Goal: Register for event/course

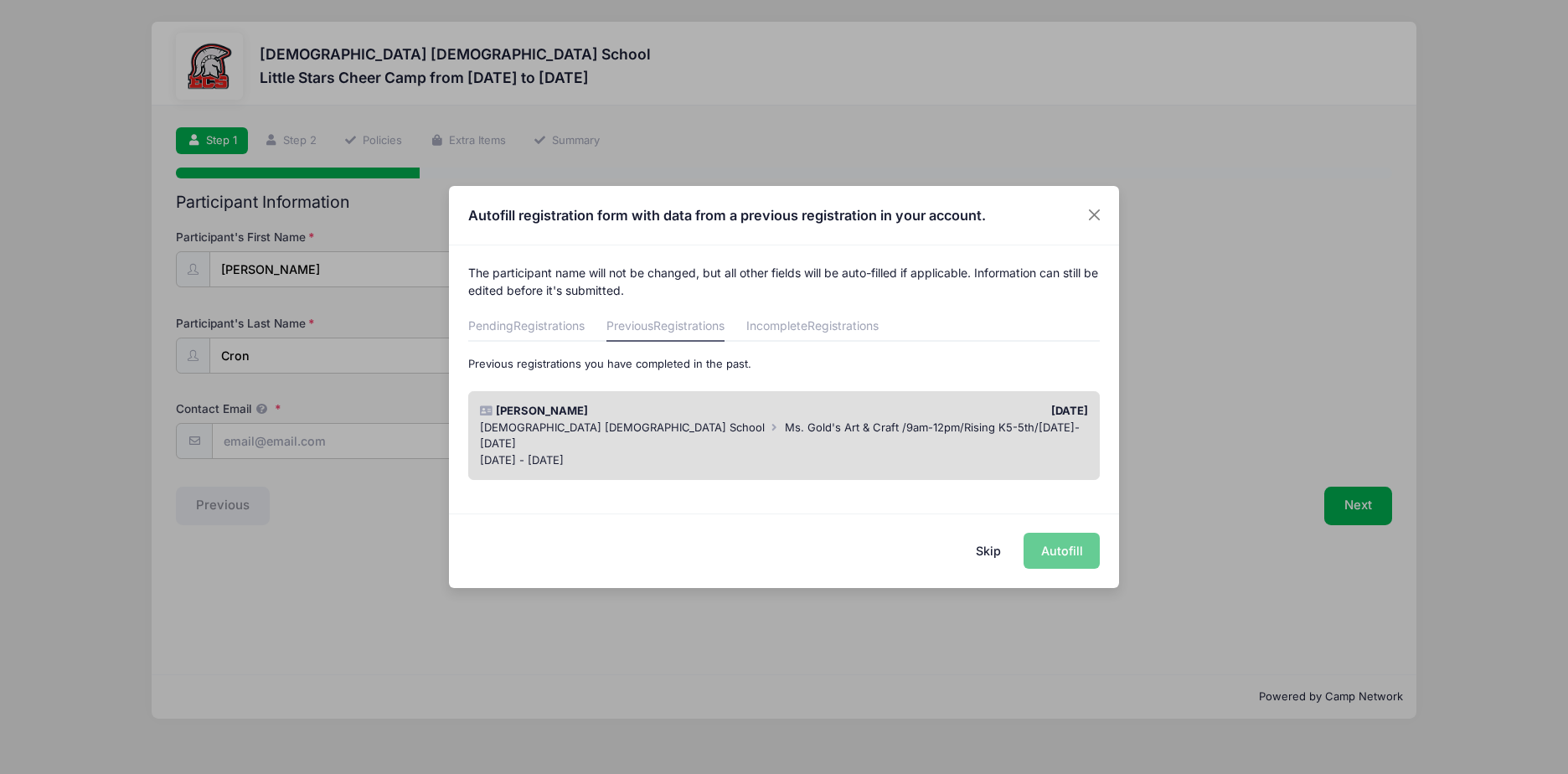
click at [1060, 556] on div "Skip Autofill" at bounding box center [784, 551] width 670 height 74
click at [957, 428] on div "[DEMOGRAPHIC_DATA] [DEMOGRAPHIC_DATA] School Ms. Gold's Art & Craft /9am-12pm/R…" at bounding box center [784, 436] width 609 height 33
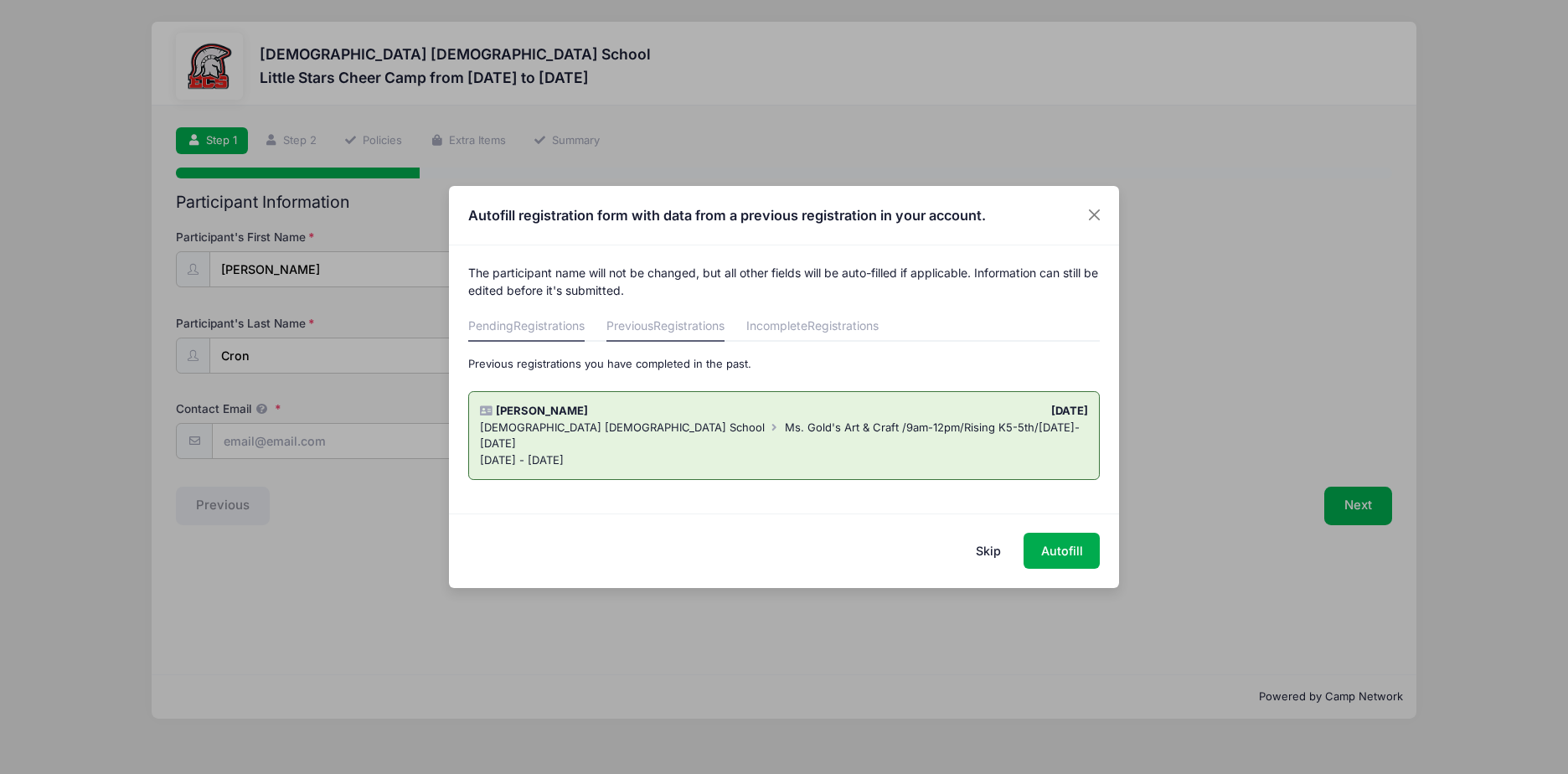
click at [532, 322] on span "Registrations" at bounding box center [549, 325] width 71 height 14
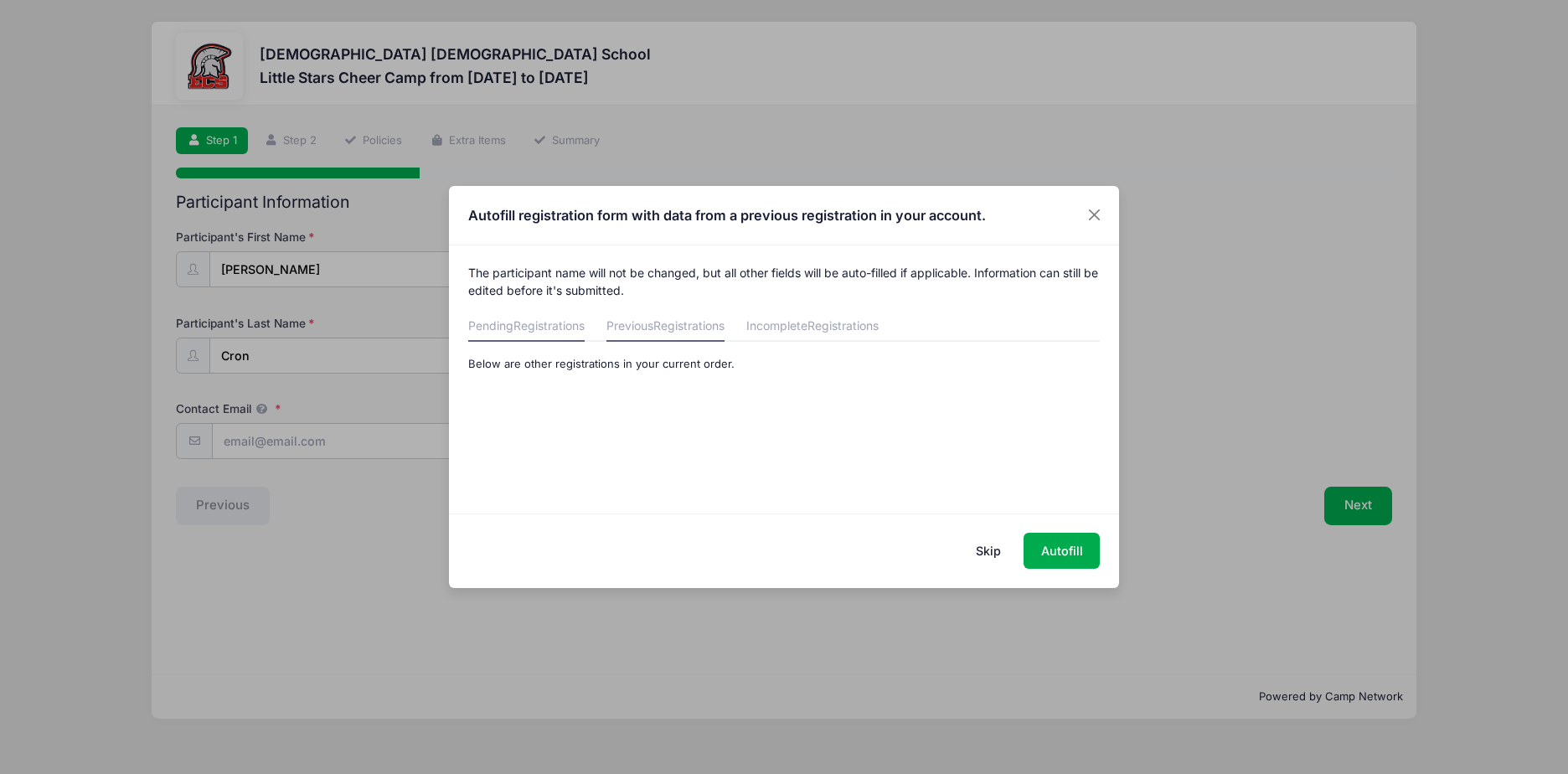
click at [651, 318] on link "Previous Registrations" at bounding box center [665, 327] width 118 height 30
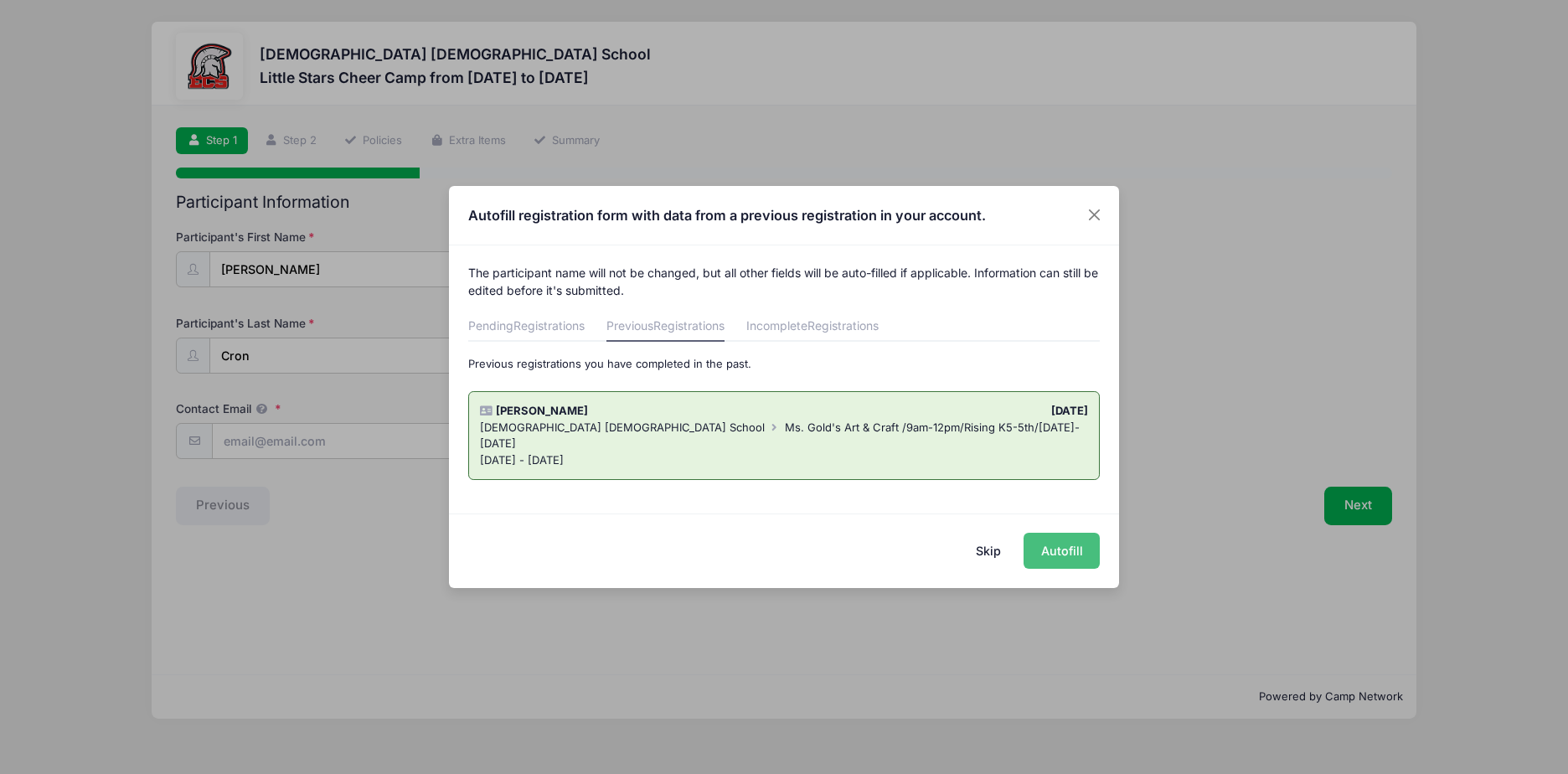
click at [1063, 554] on button "Autofill" at bounding box center [1062, 550] width 76 height 36
type input "[EMAIL_ADDRESS][DOMAIN_NAME]"
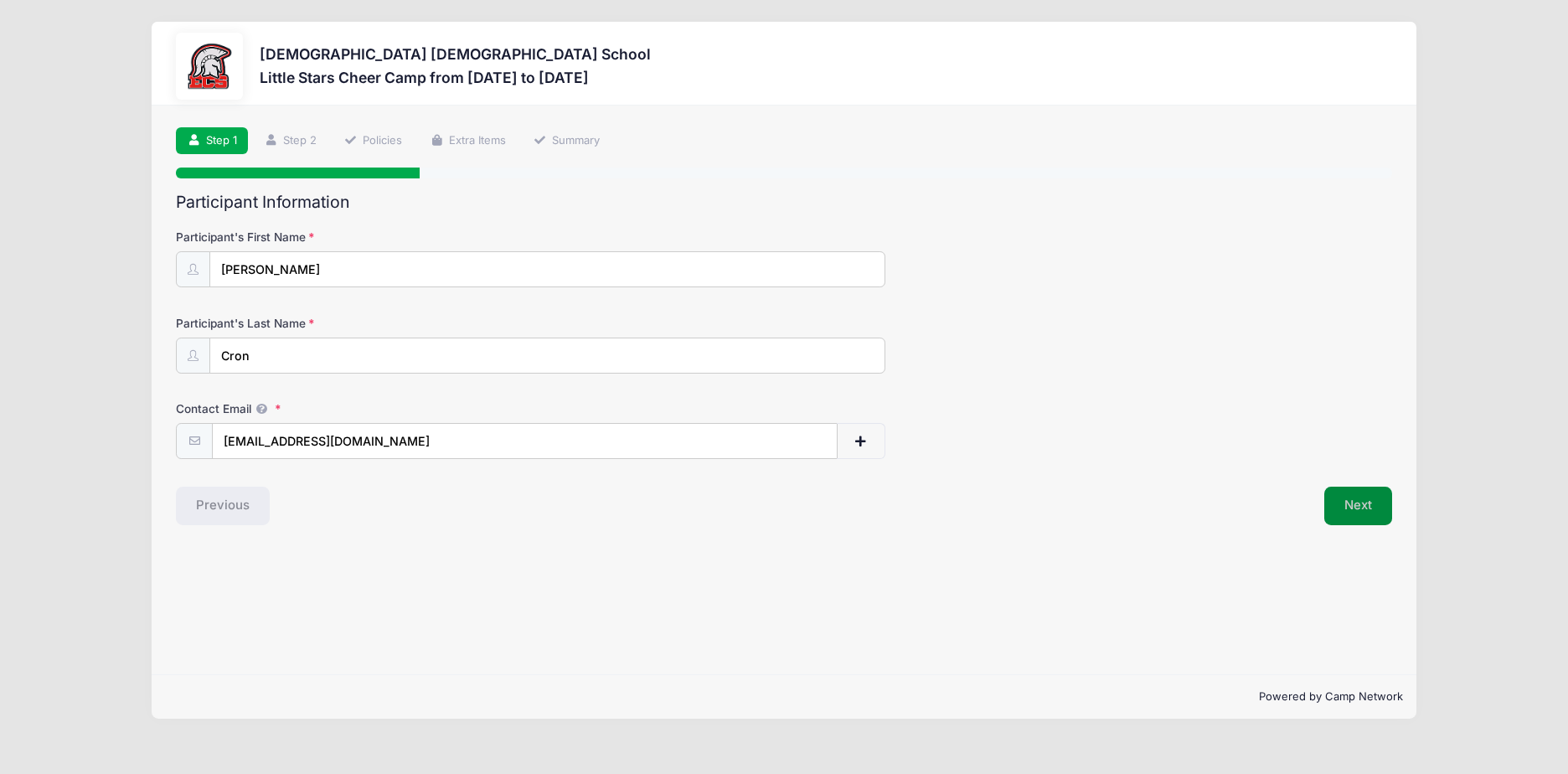
click at [1367, 500] on button "Next" at bounding box center [1358, 505] width 68 height 38
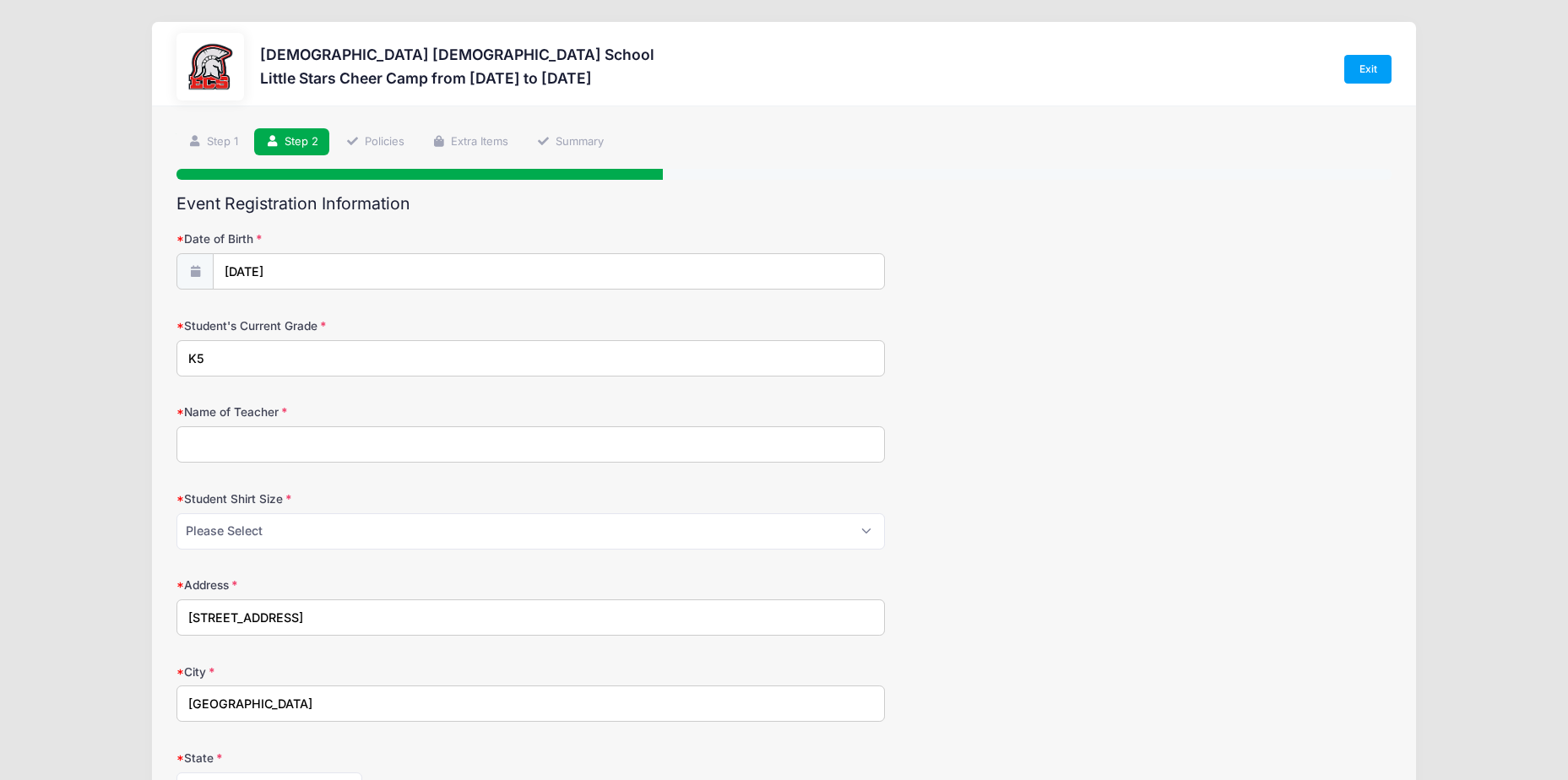
click at [255, 357] on input "K5" at bounding box center [530, 358] width 708 height 37
drag, startPoint x: 254, startPoint y: 357, endPoint x: 51, endPoint y: 345, distance: 203.4
type input "First"
click at [307, 443] on input "Name of Teacher" at bounding box center [530, 444] width 708 height 37
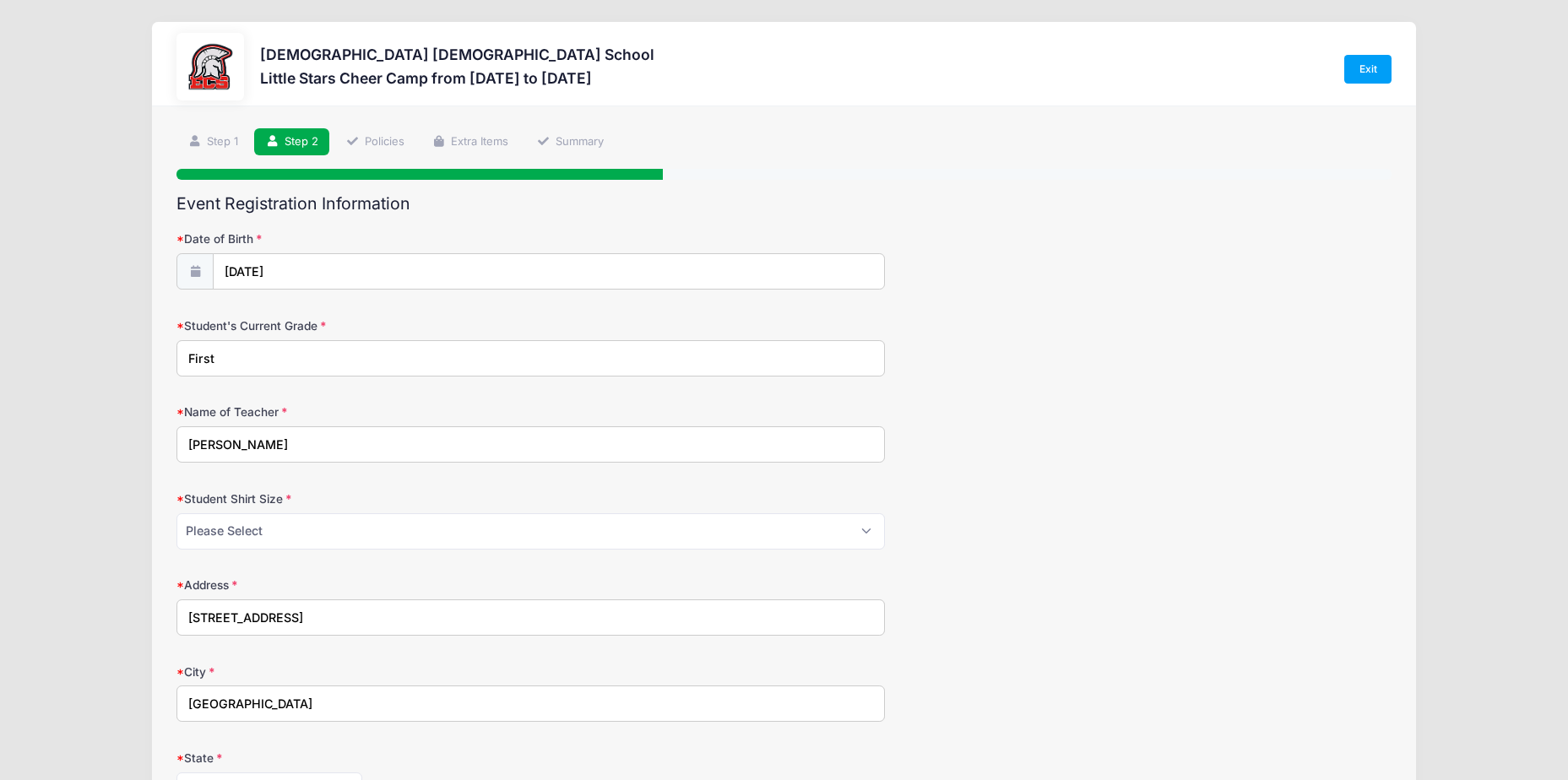
type input "[PERSON_NAME]"
click at [283, 533] on select "Please Select XS S M L XL XXL" at bounding box center [530, 531] width 708 height 37
select select "S"
click at [177, 513] on select "Please Select XS S M L XL XXL" at bounding box center [530, 531] width 708 height 37
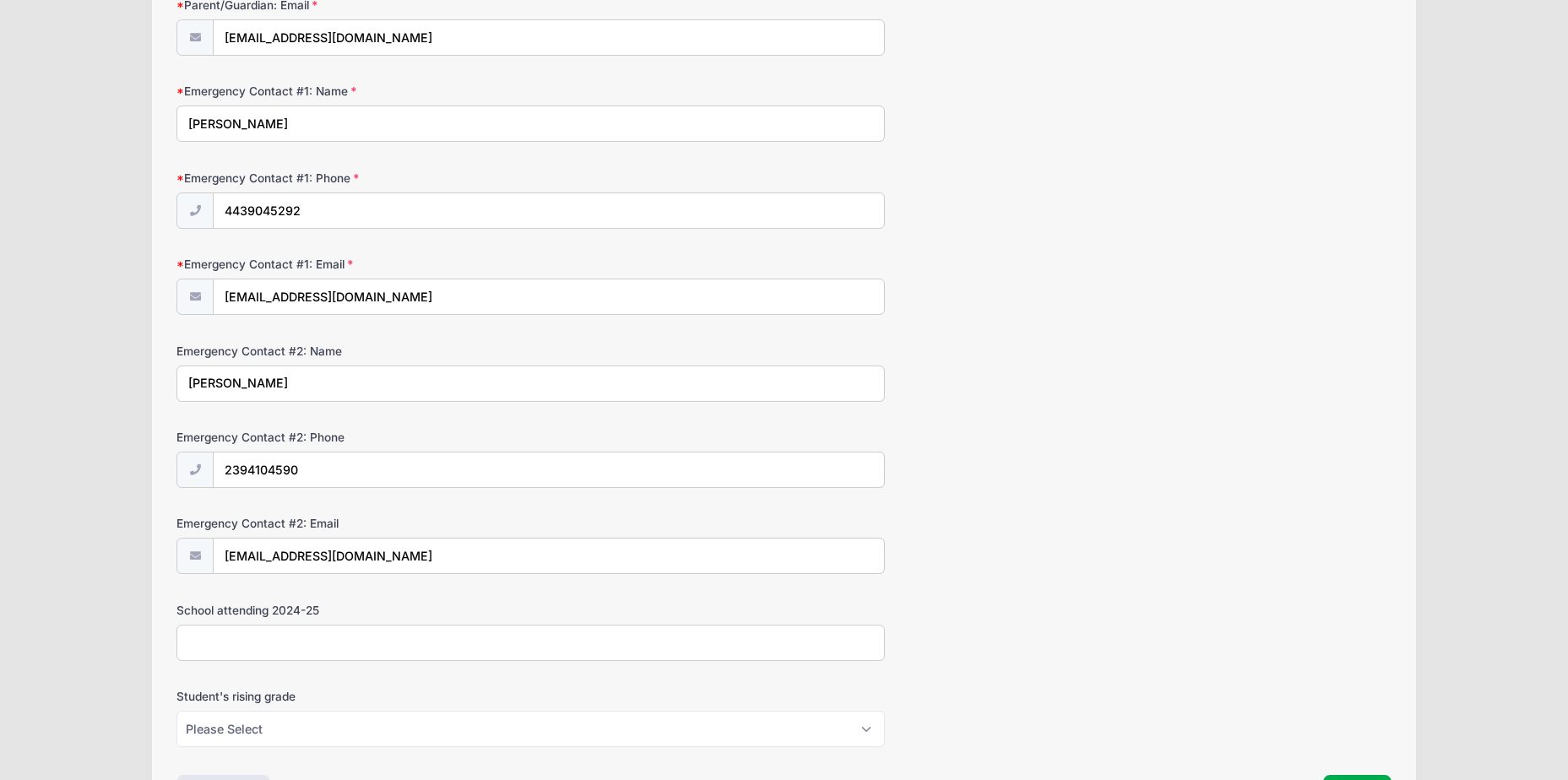
scroll to position [1539, 0]
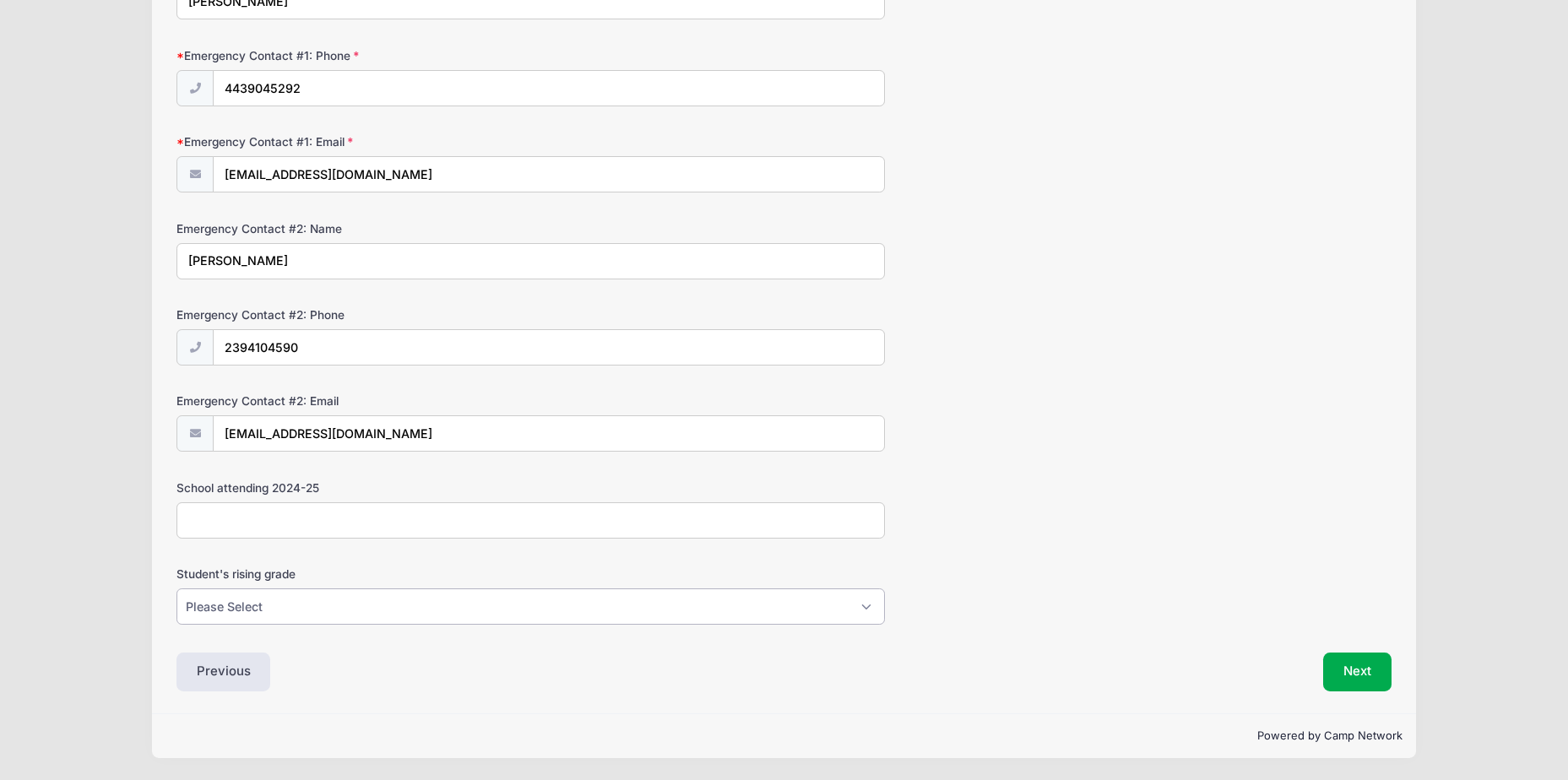
click at [301, 595] on select "Please Select K5 1st 2nd 3rd 4th 5th 6th 7th 8th" at bounding box center [530, 606] width 708 height 37
click at [1353, 668] on button "Next" at bounding box center [1357, 671] width 69 height 38
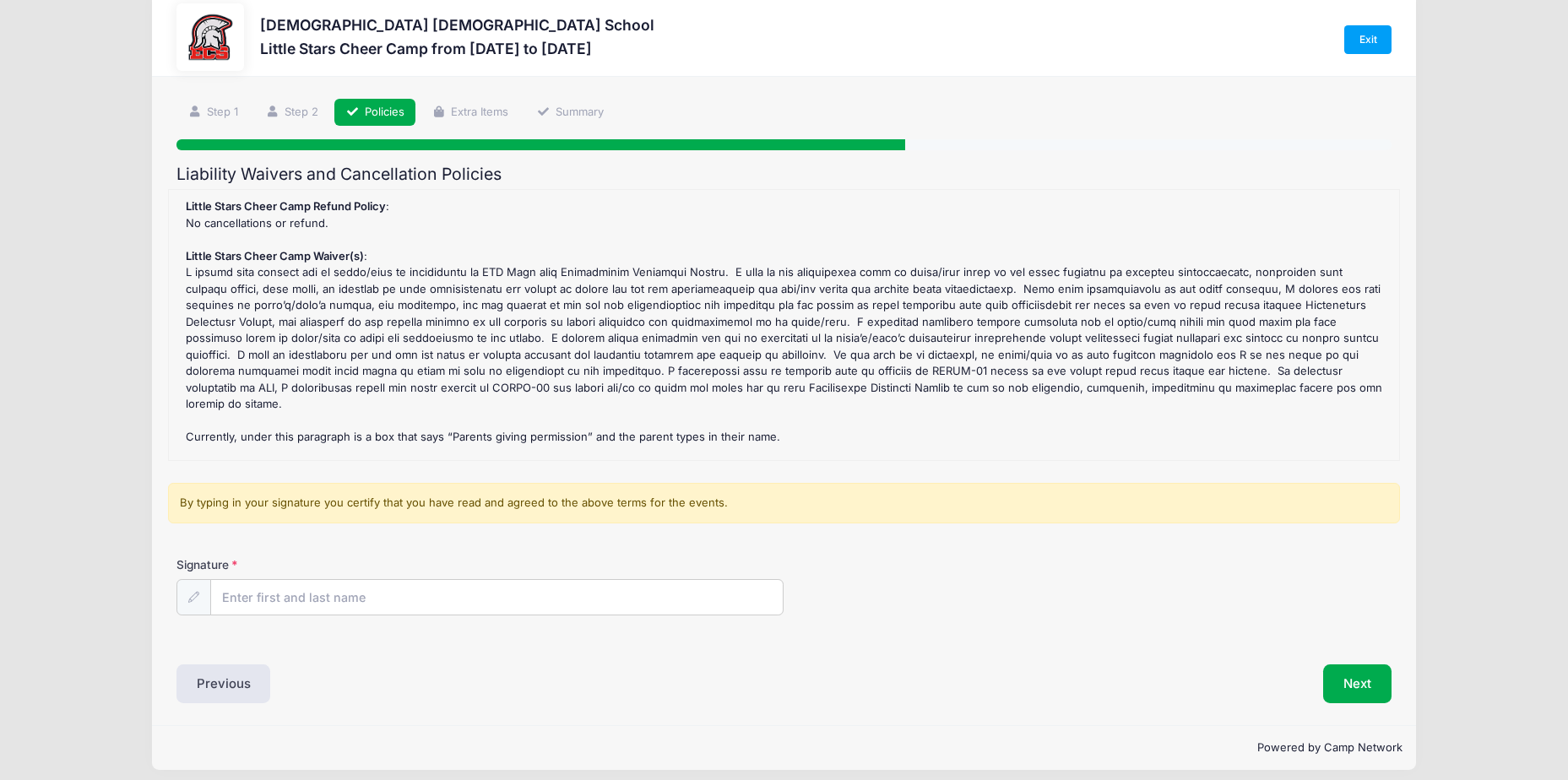
scroll to position [0, 0]
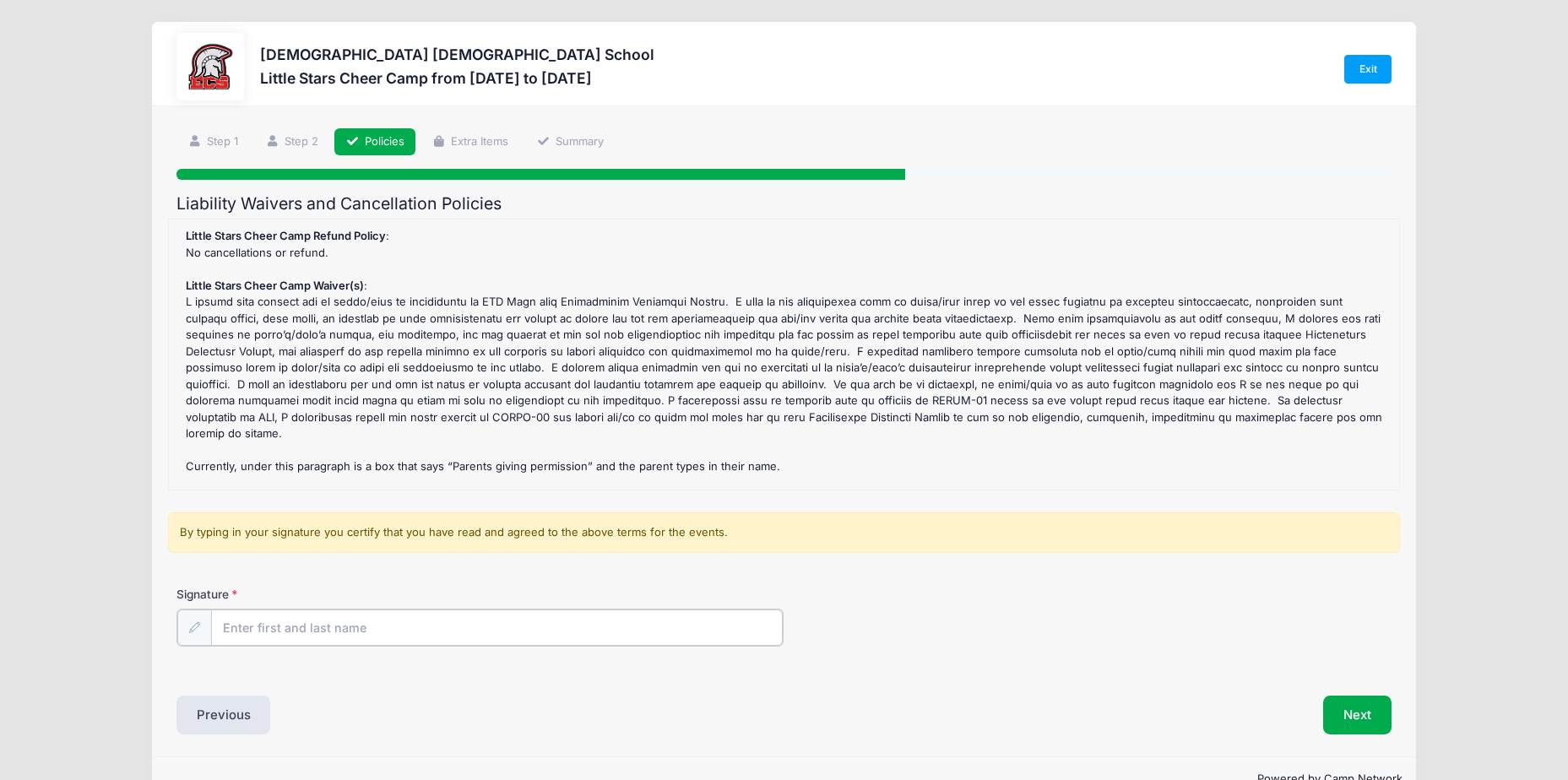
click at [387, 623] on input "Signature" at bounding box center [496, 627] width 572 height 37
type input "[PERSON_NAME]"
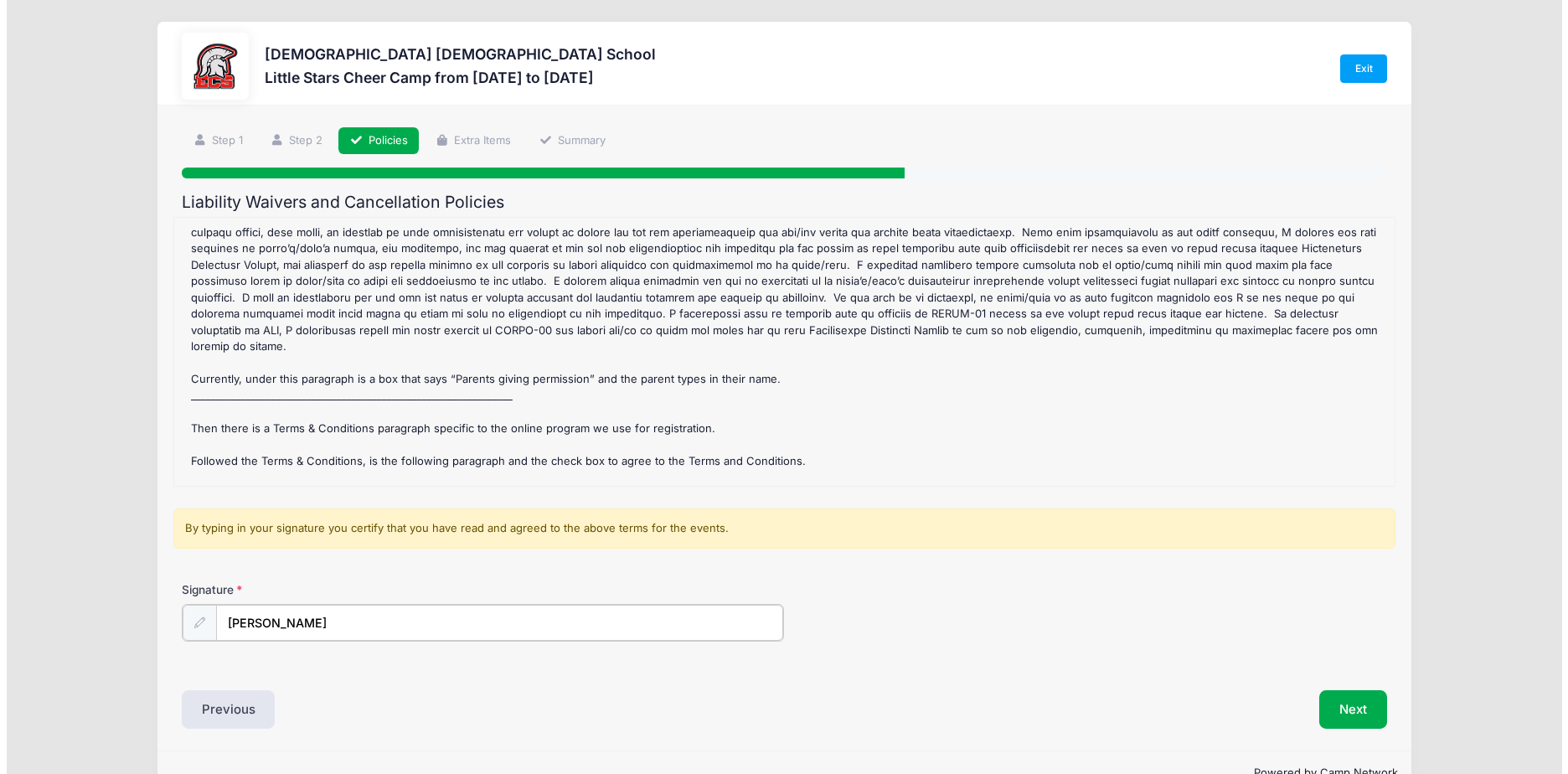
scroll to position [158, 0]
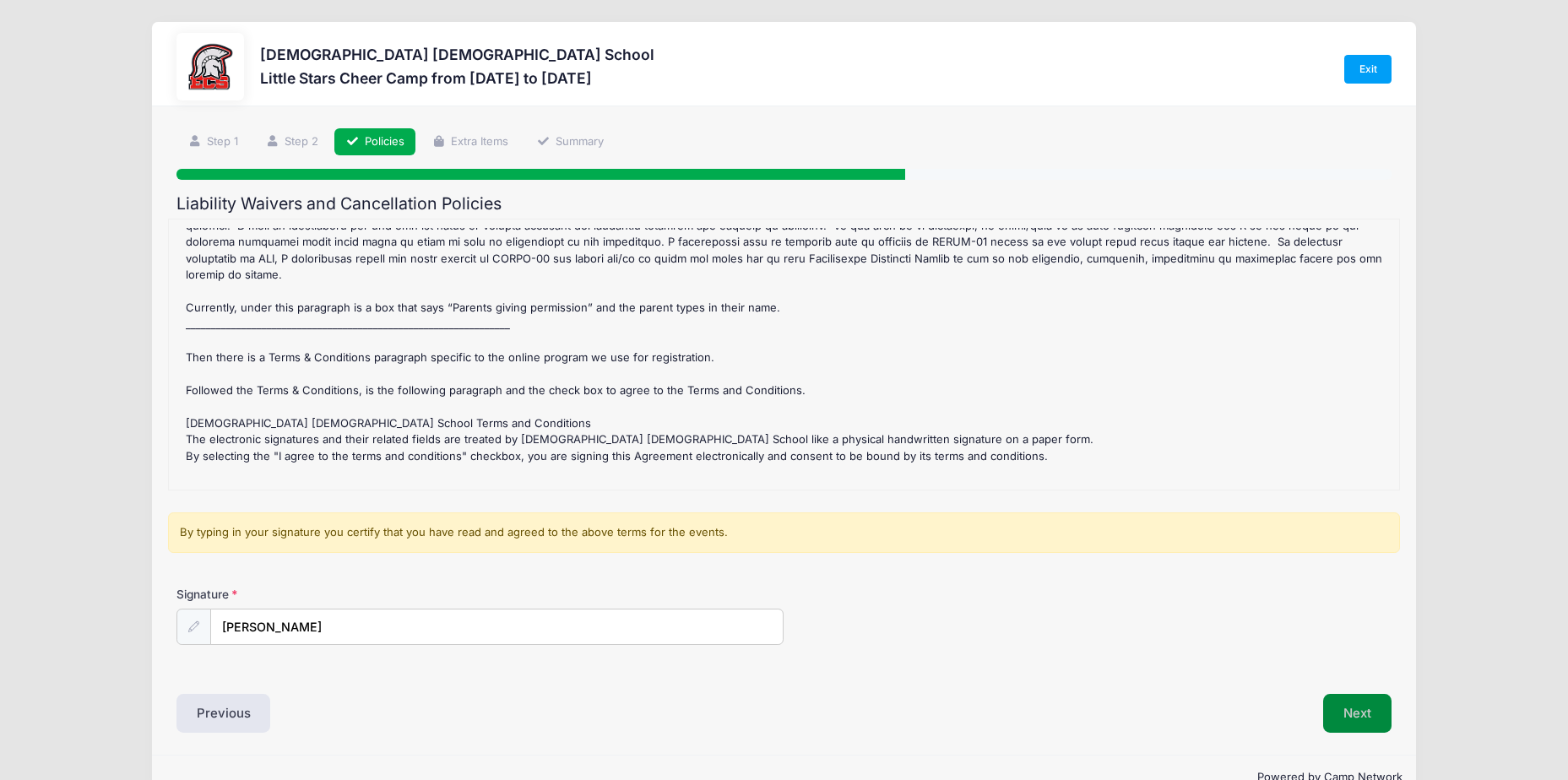
click at [1362, 710] on button "Next" at bounding box center [1357, 712] width 69 height 38
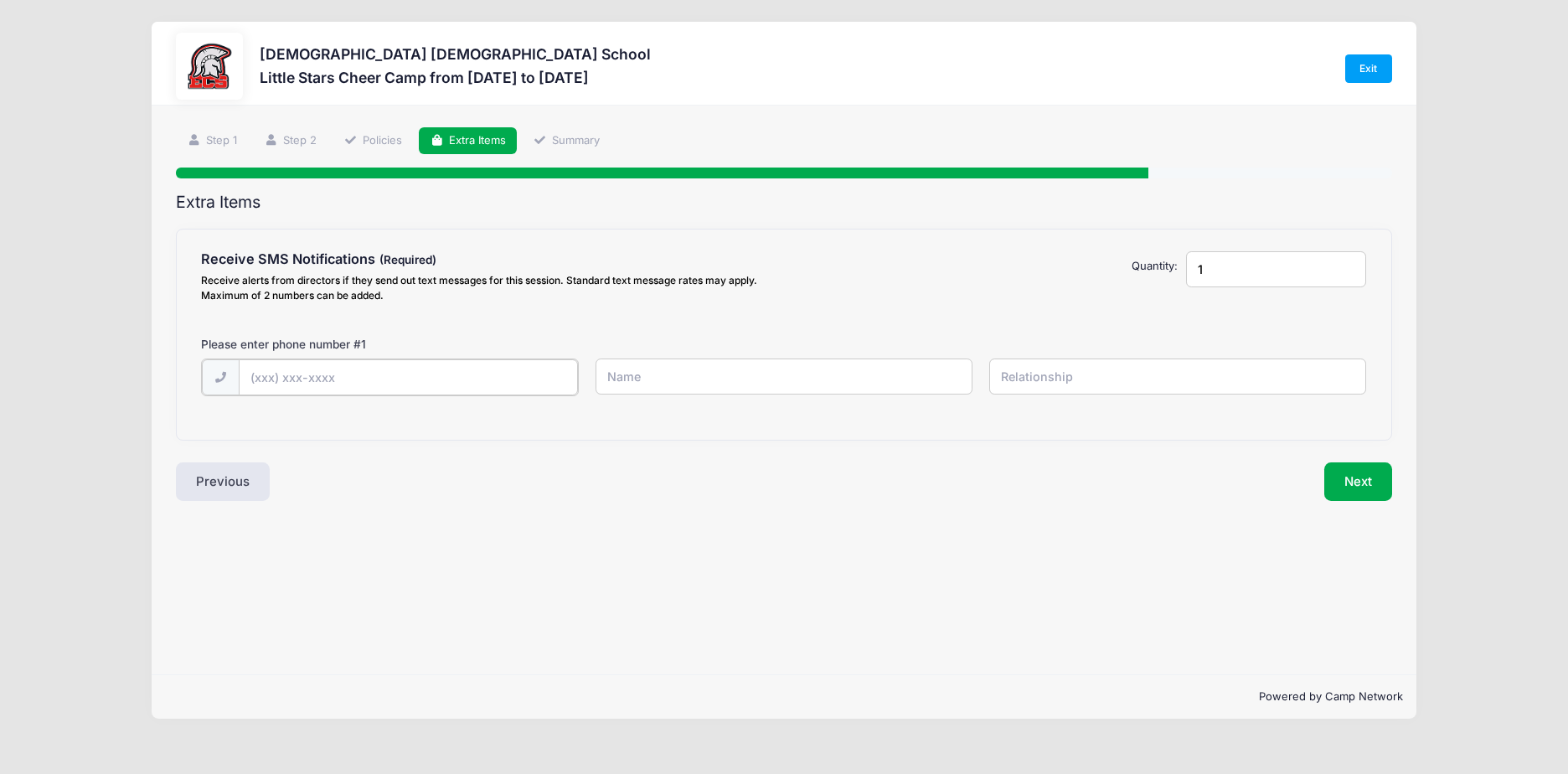
click at [0, 0] on input "text" at bounding box center [0, 0] width 0 height 0
type input "[PHONE_NUMBER]"
click at [0, 0] on input "text" at bounding box center [0, 0] width 0 height 0
type input "[PERSON_NAME]"
type input "Mother"
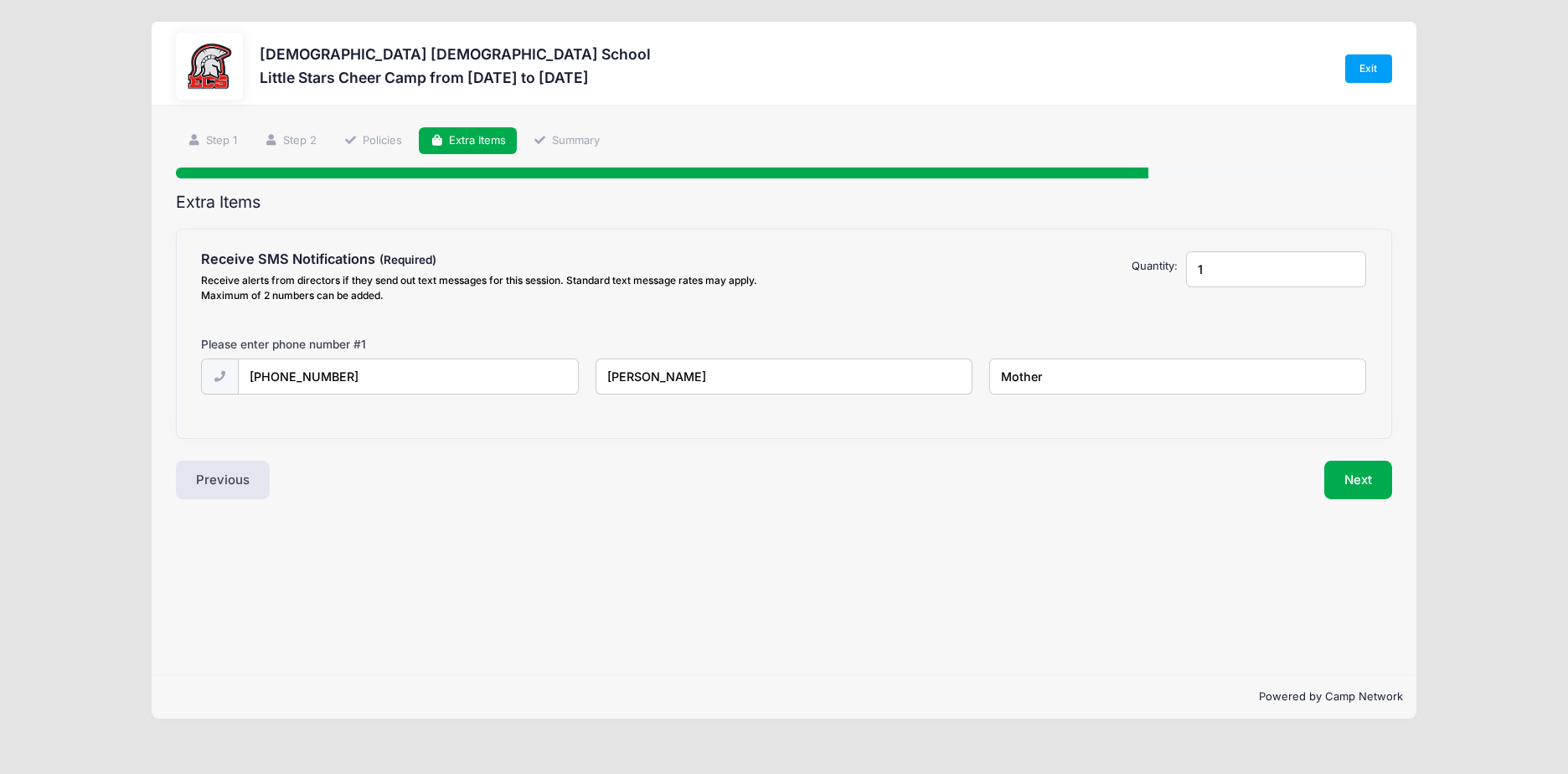
click at [0, 0] on input "[PERSON_NAME]" at bounding box center [0, 0] width 0 height 0
type input "[PERSON_NAME]"
click at [1372, 484] on button "Next" at bounding box center [1358, 479] width 68 height 38
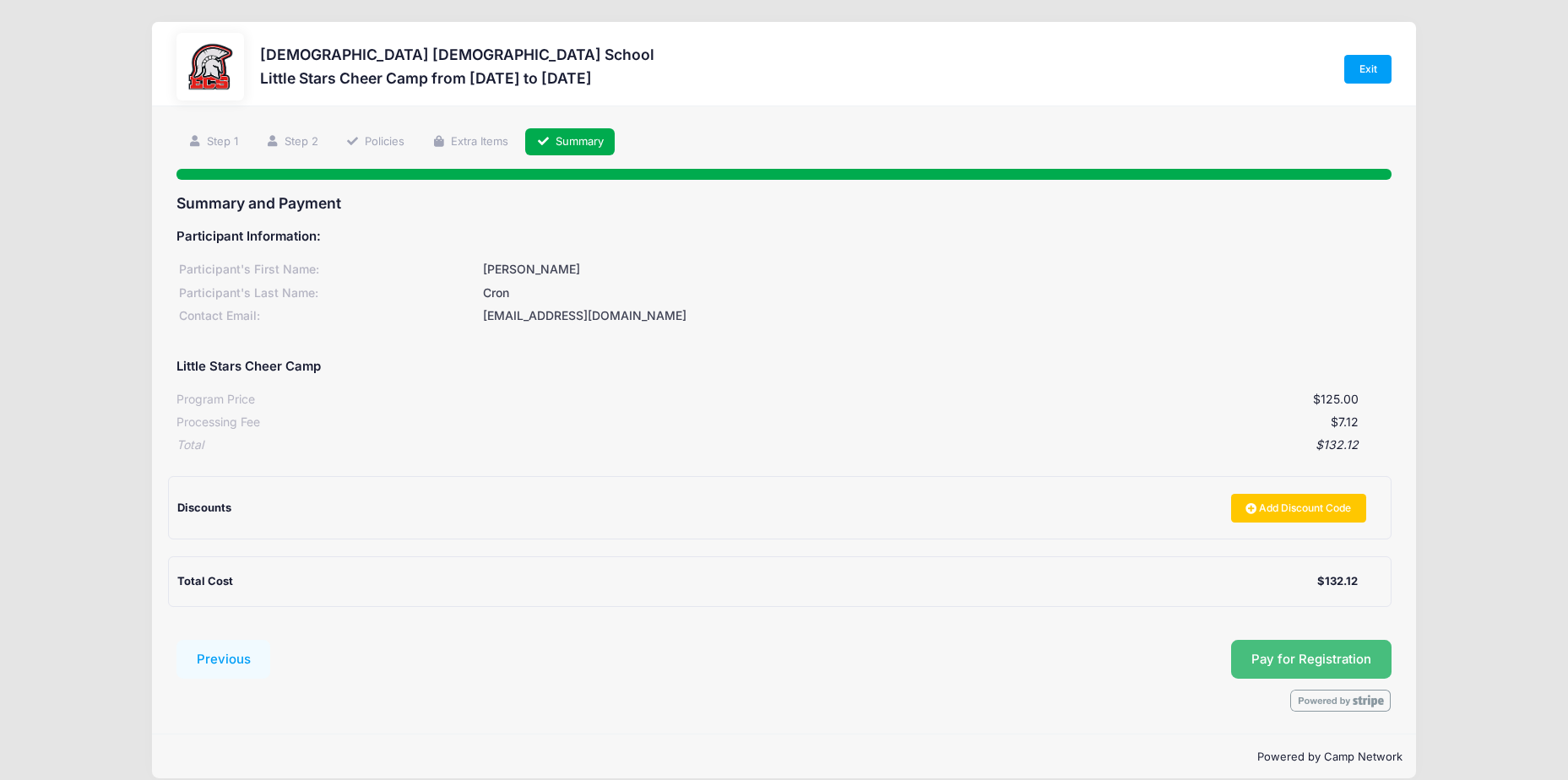
click at [1317, 651] on span "Pay for Registration" at bounding box center [1311, 659] width 120 height 15
